Goal: Browse casually

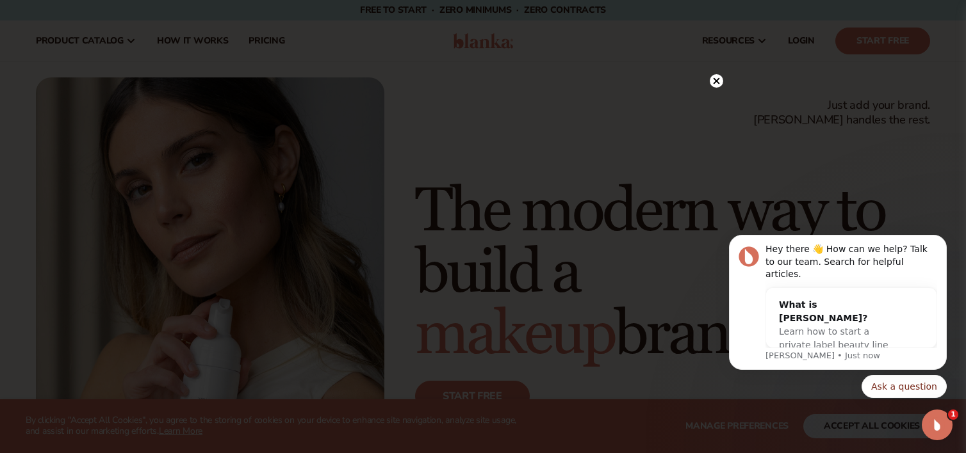
click at [718, 82] on icon at bounding box center [716, 80] width 6 height 6
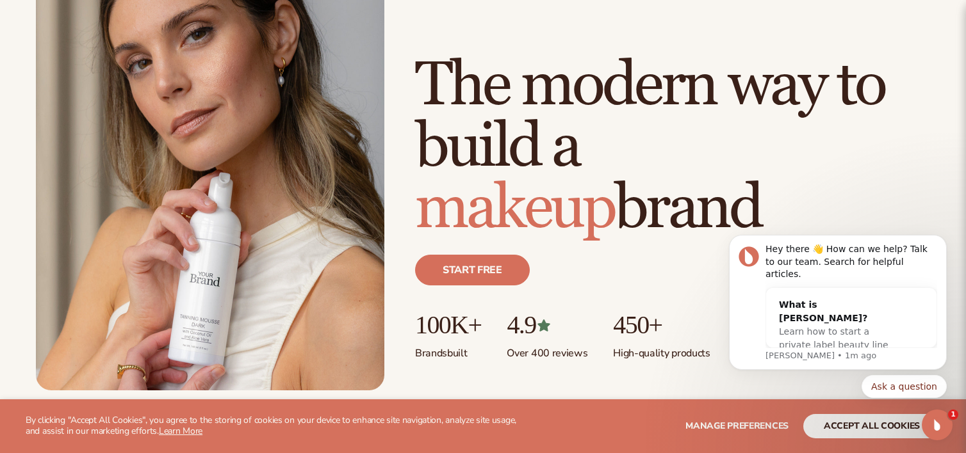
scroll to position [127, 0]
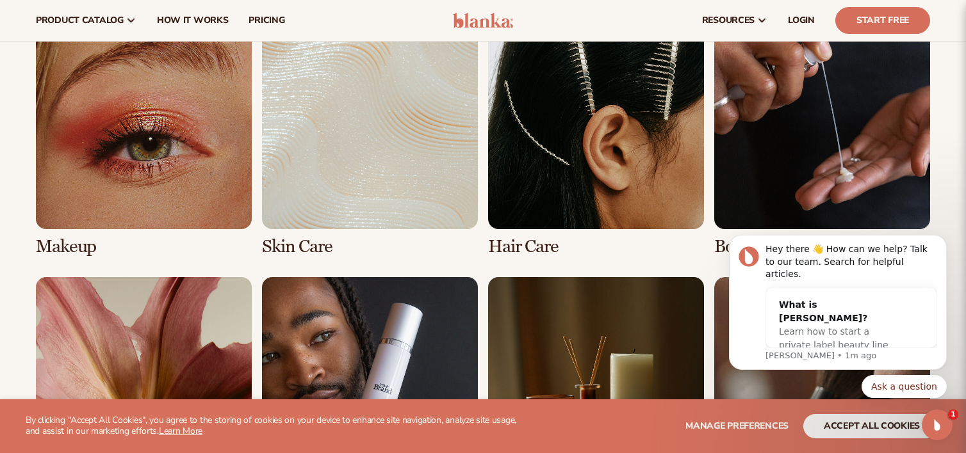
scroll to position [2375, 0]
